Goal: Check status: Check status

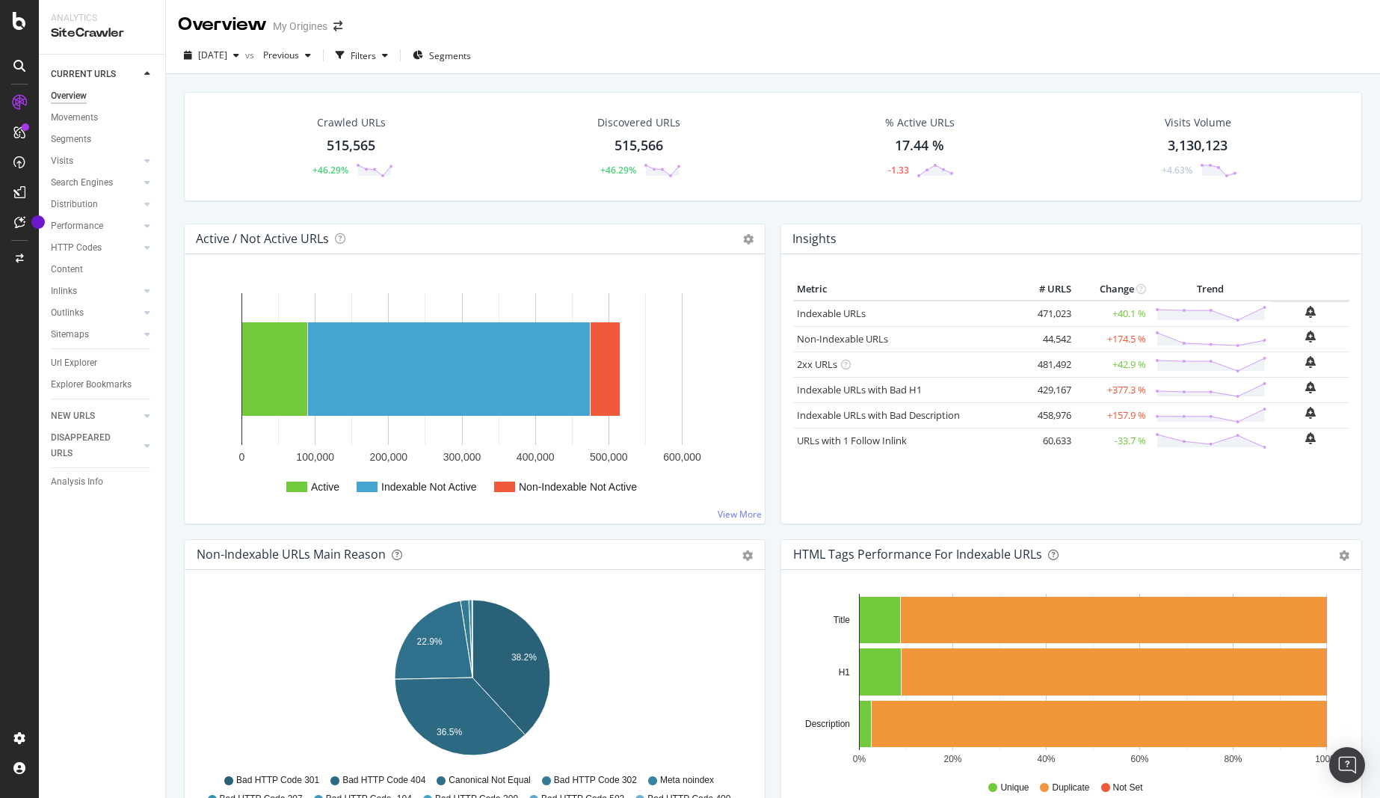
click at [1107, 30] on div "Overview My Origines" at bounding box center [773, 18] width 1214 height 37
